Goal: Check status: Check status

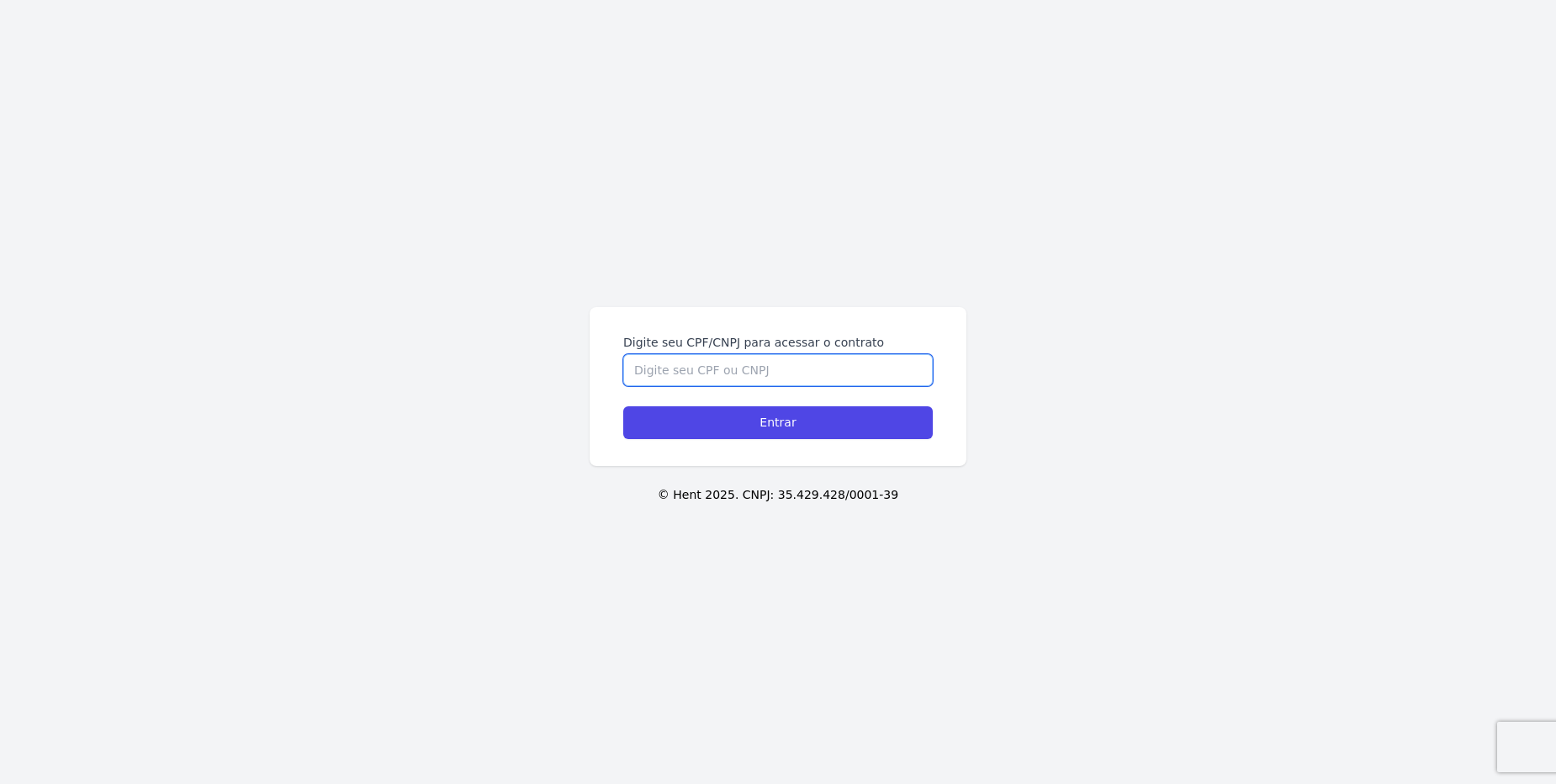
click at [805, 373] on input "Digite seu CPF/CNPJ para acessar o contrato" at bounding box center [778, 370] width 309 height 32
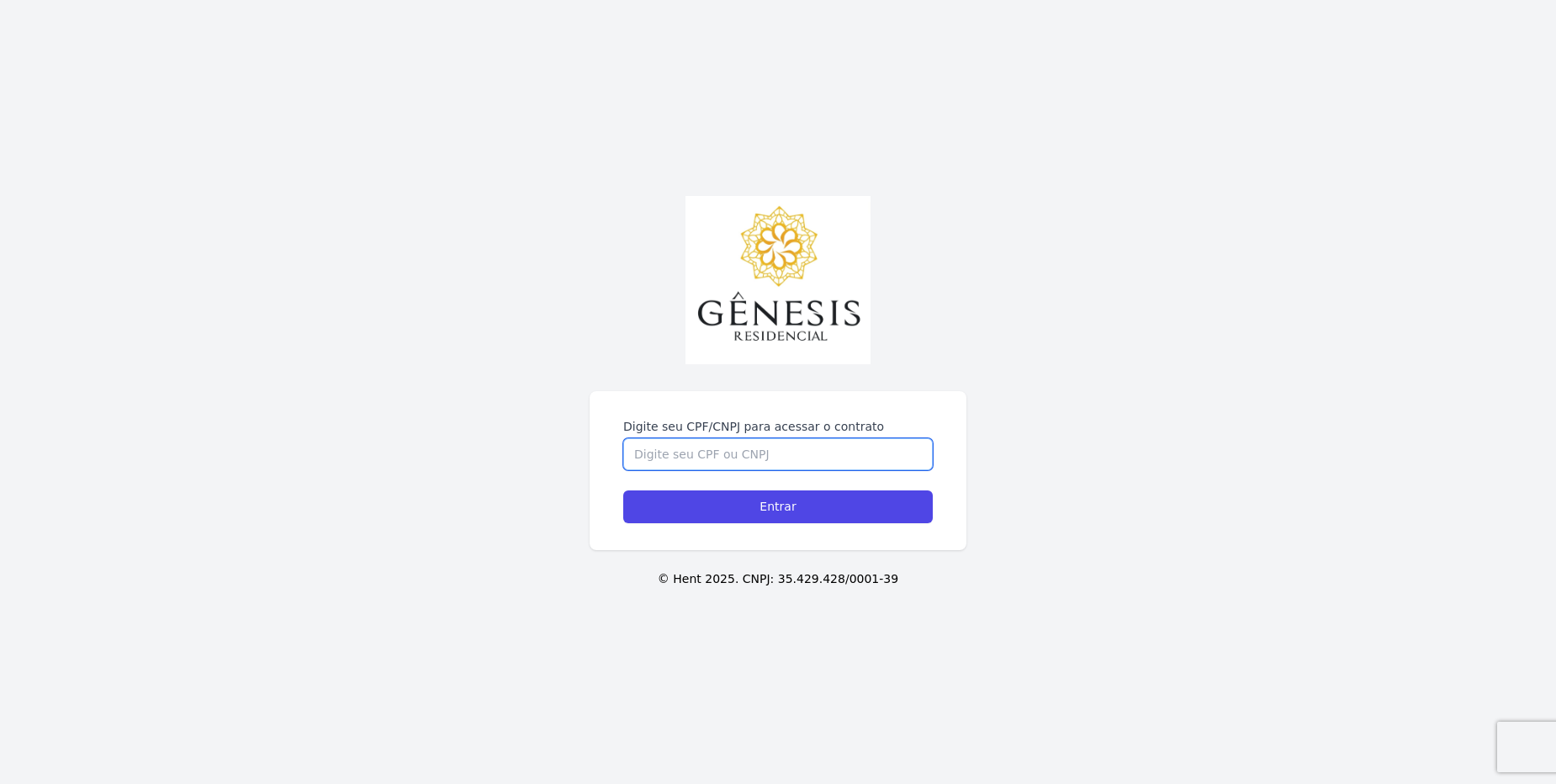
click at [745, 461] on input "Digite seu CPF/CNPJ para acessar o contrato" at bounding box center [778, 454] width 309 height 32
type input "40690378882"
click at [623, 490] on input "Entrar" at bounding box center [778, 507] width 309 height 33
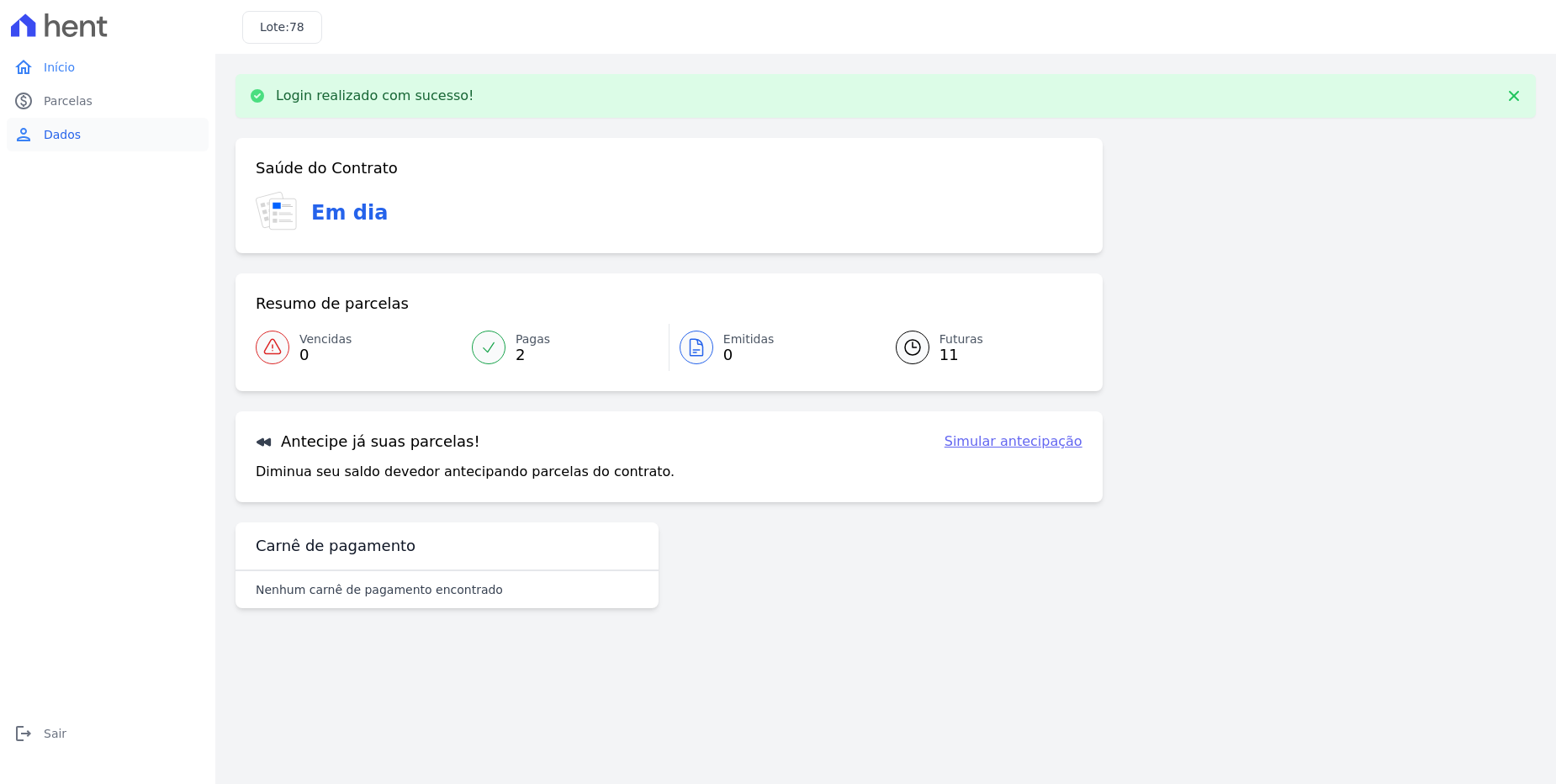
click at [54, 146] on link "person Dados" at bounding box center [108, 135] width 202 height 33
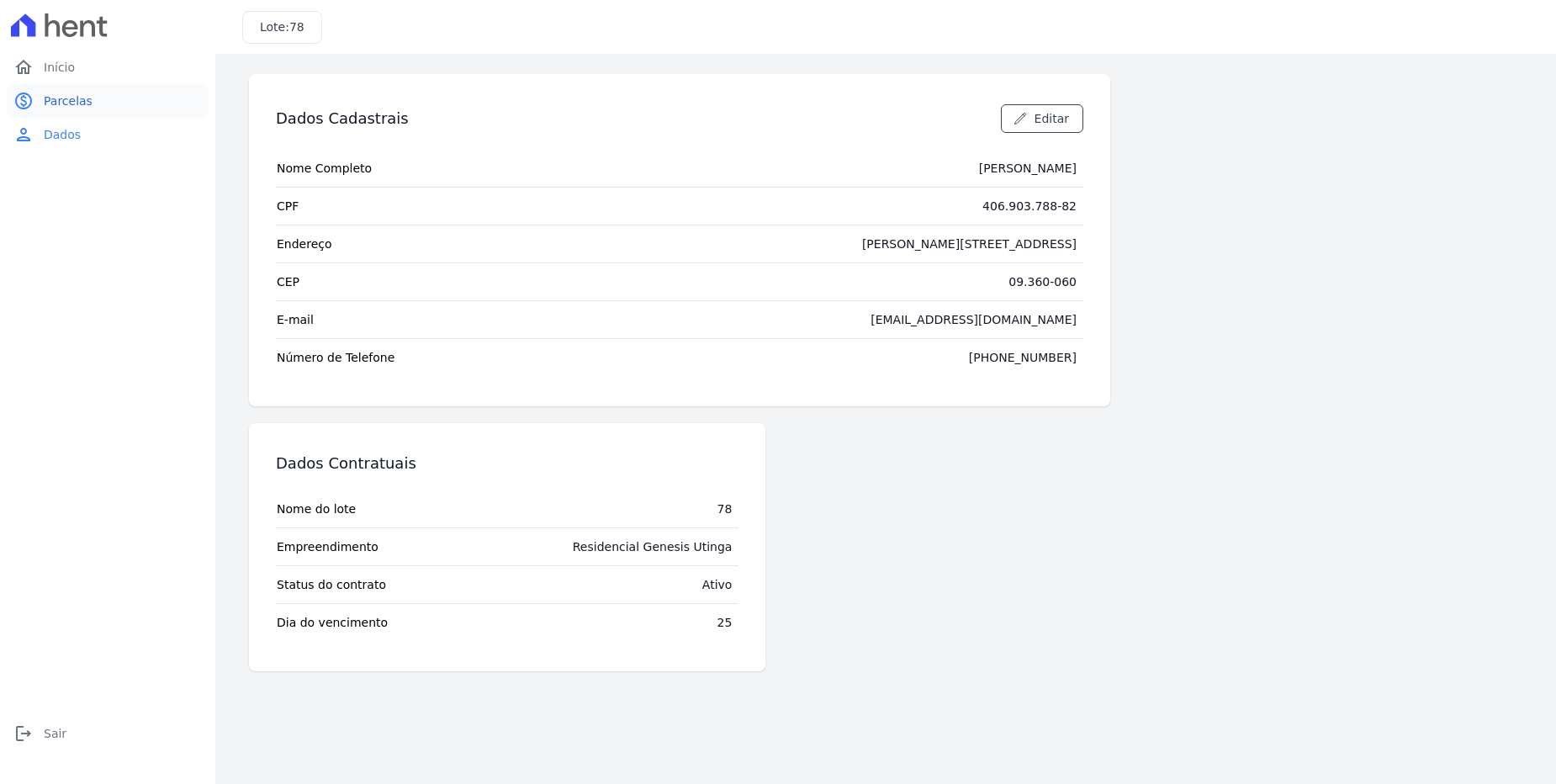
click at [96, 112] on link "paid Parcelas" at bounding box center [108, 101] width 202 height 33
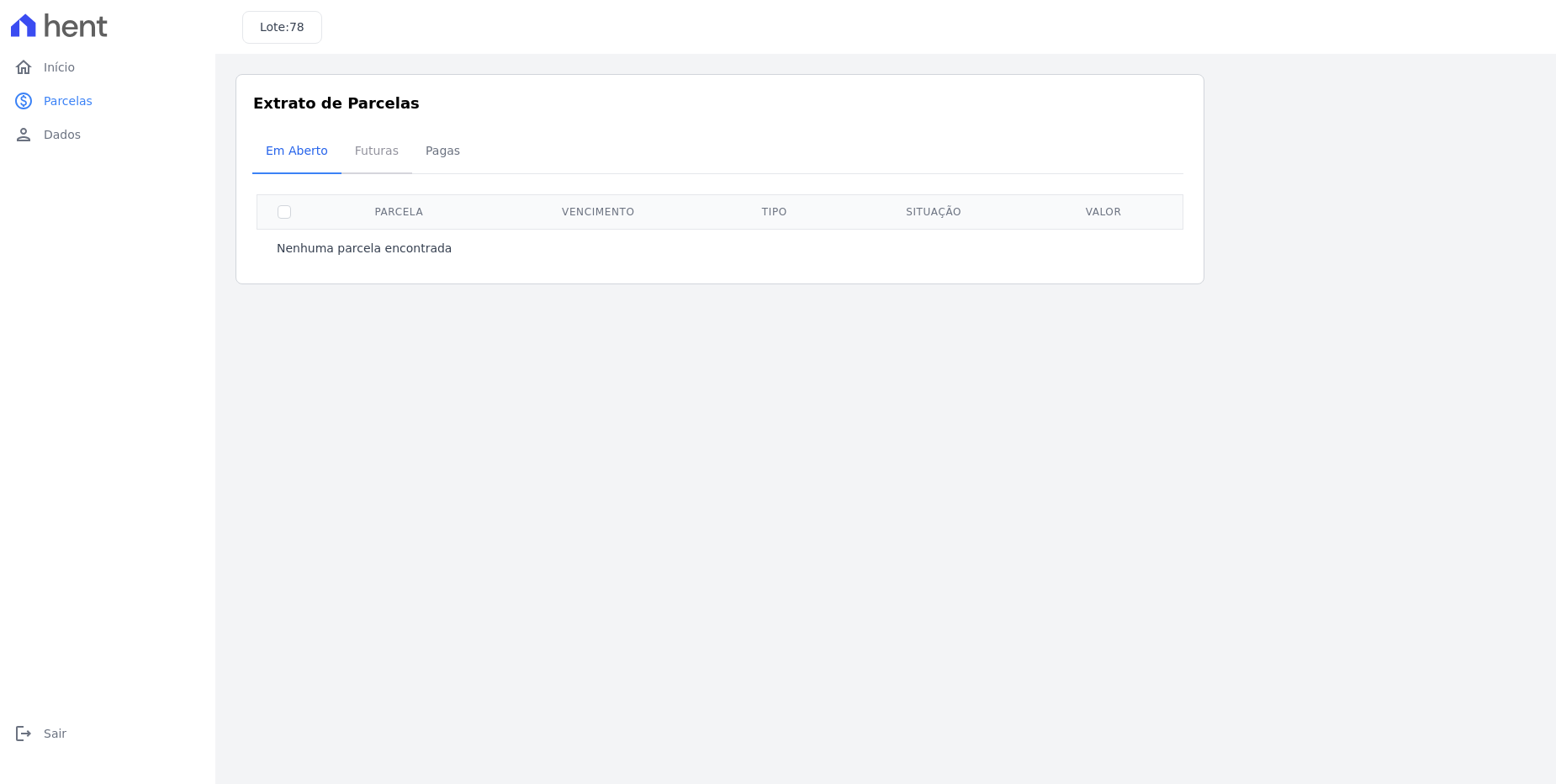
click at [353, 158] on span "Futuras" at bounding box center [376, 150] width 64 height 33
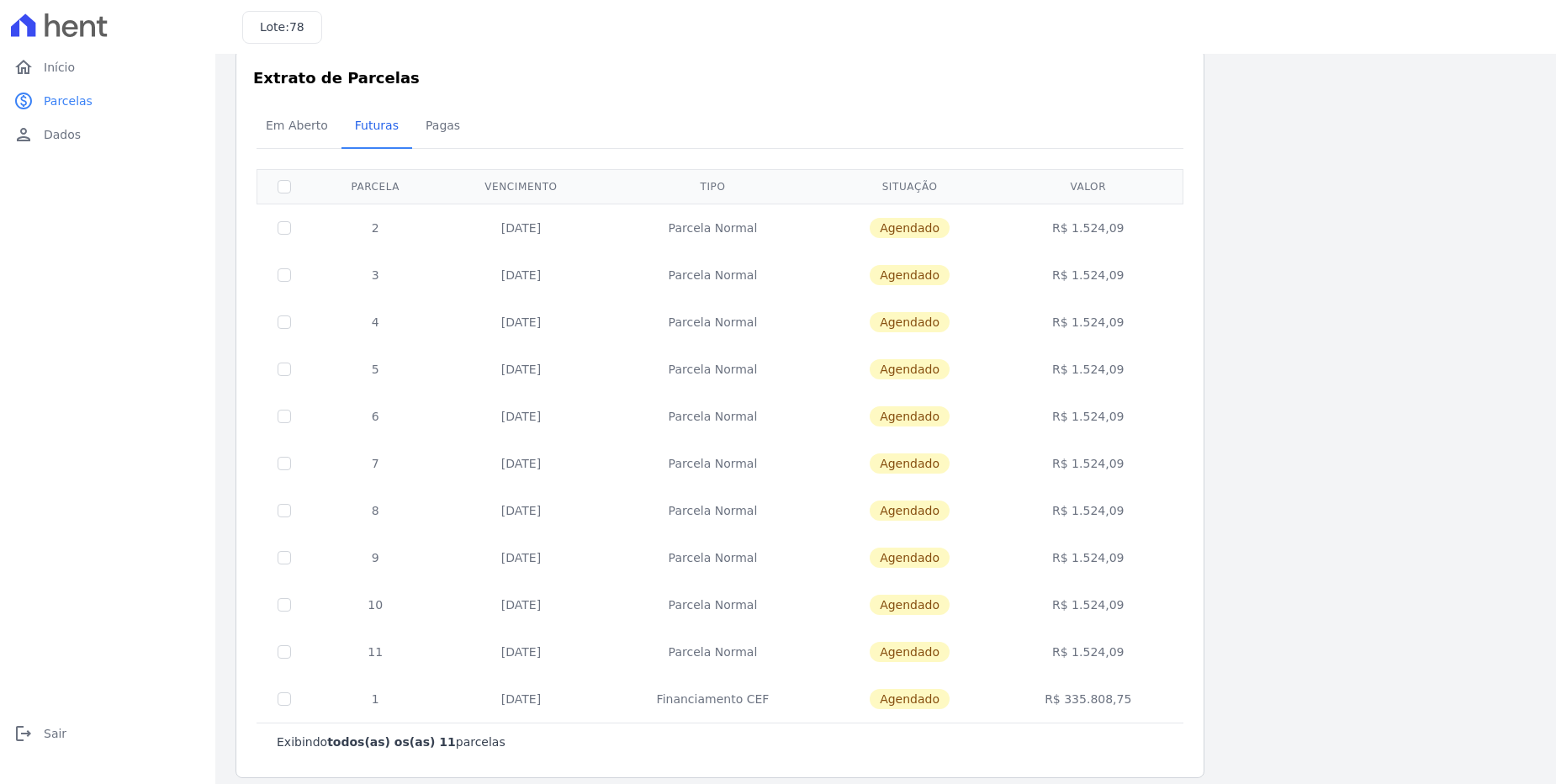
scroll to position [39, 0]
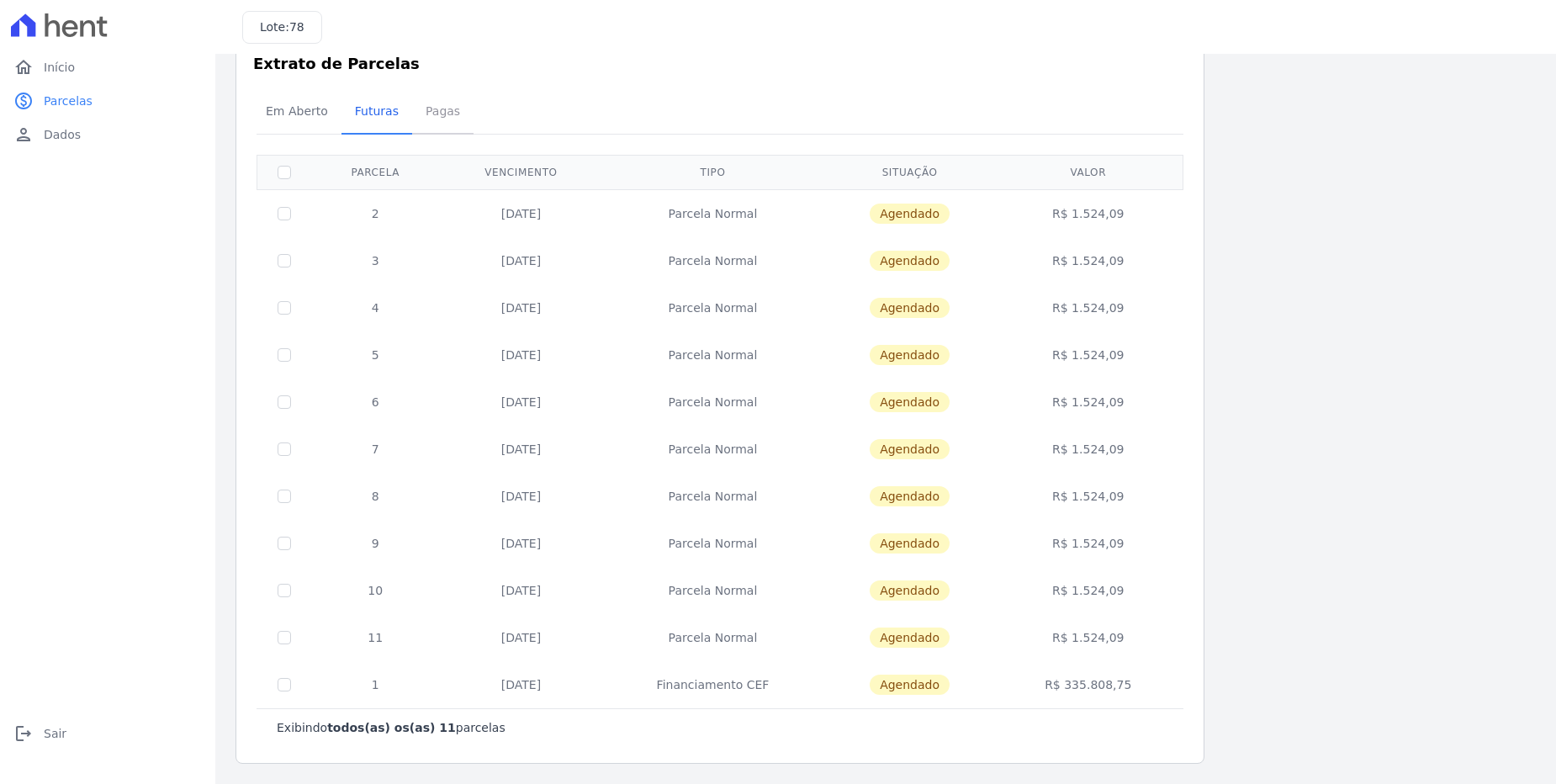
click at [419, 103] on span "Pagas" at bounding box center [442, 111] width 55 height 33
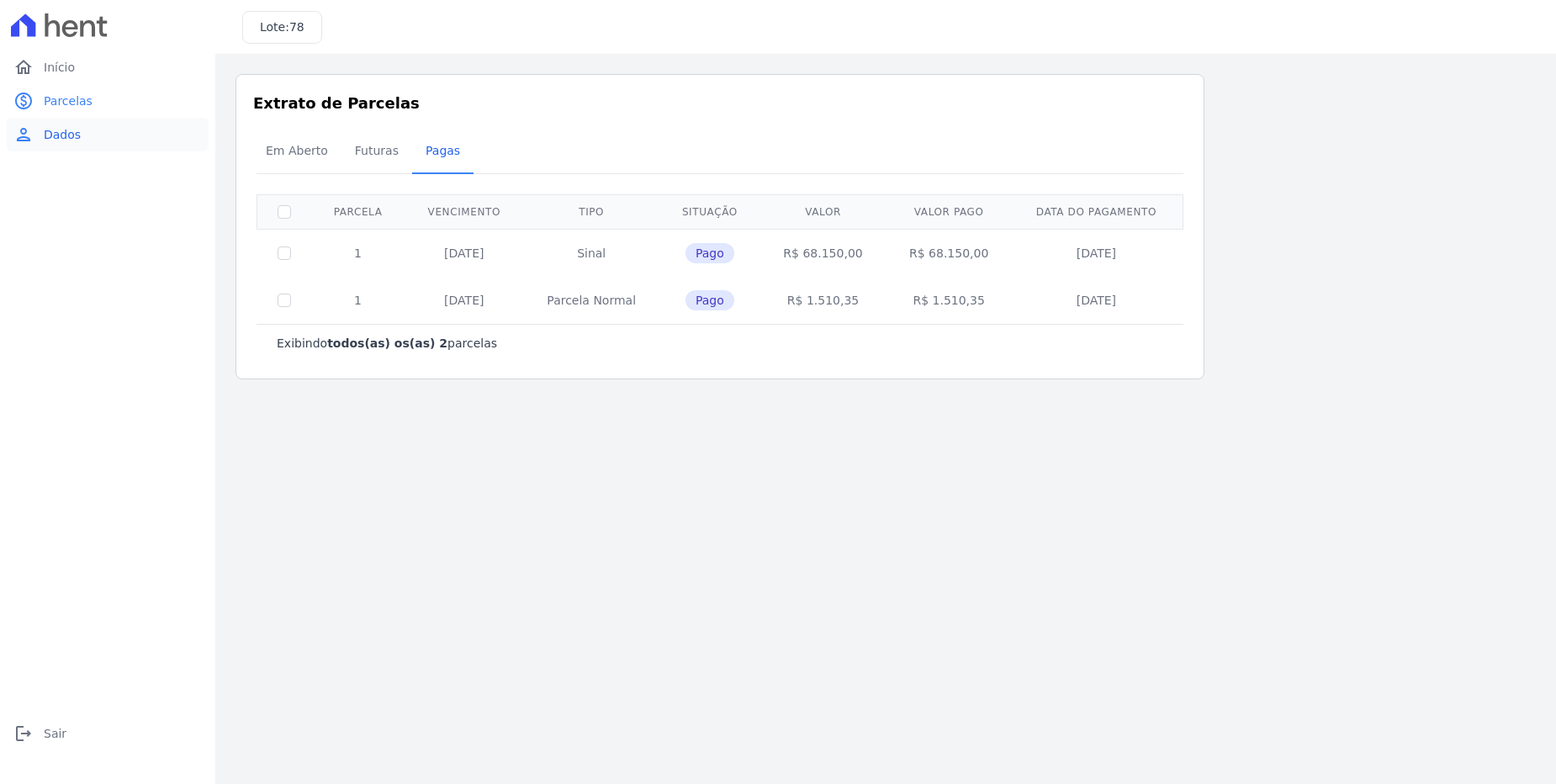
click at [45, 140] on span "Dados" at bounding box center [62, 134] width 37 height 17
